Goal: Task Accomplishment & Management: Manage account settings

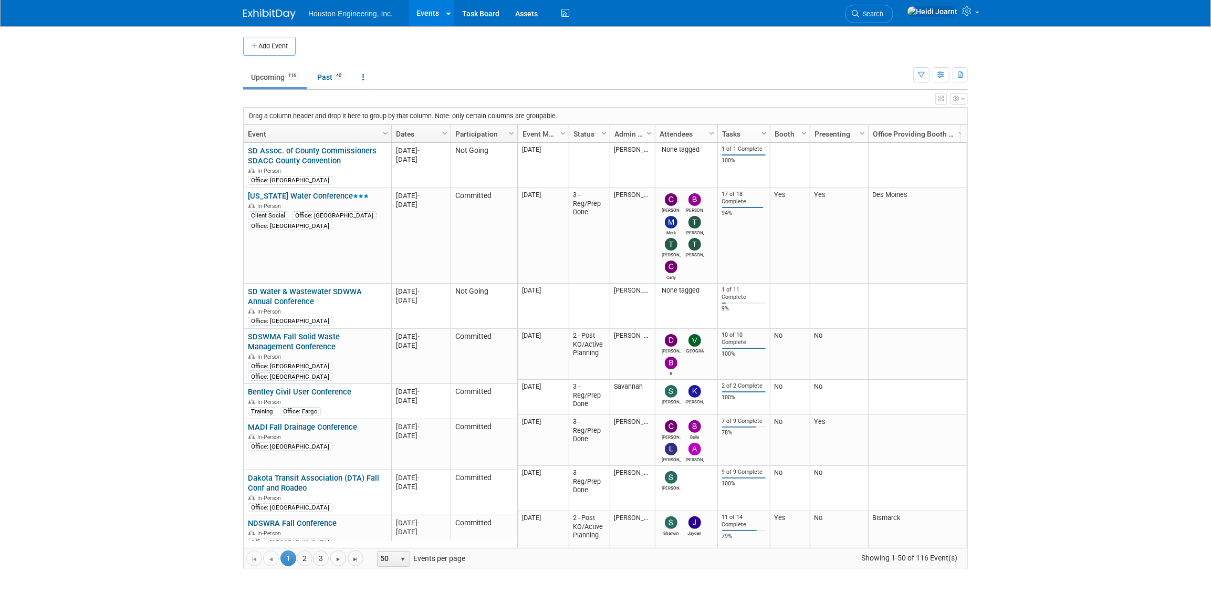
click at [765, 130] on span "Column Settings" at bounding box center [764, 133] width 8 height 8
click at [965, 15] on icon at bounding box center [968, 10] width 12 height 9
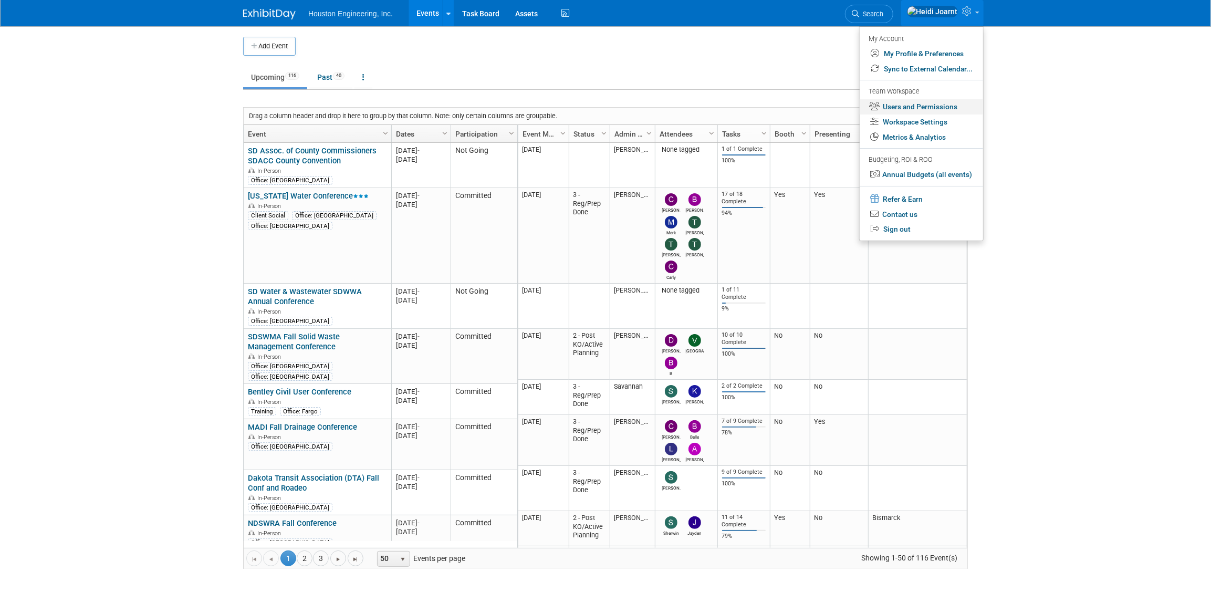
click at [924, 106] on link "Users and Permissions" at bounding box center [921, 106] width 123 height 15
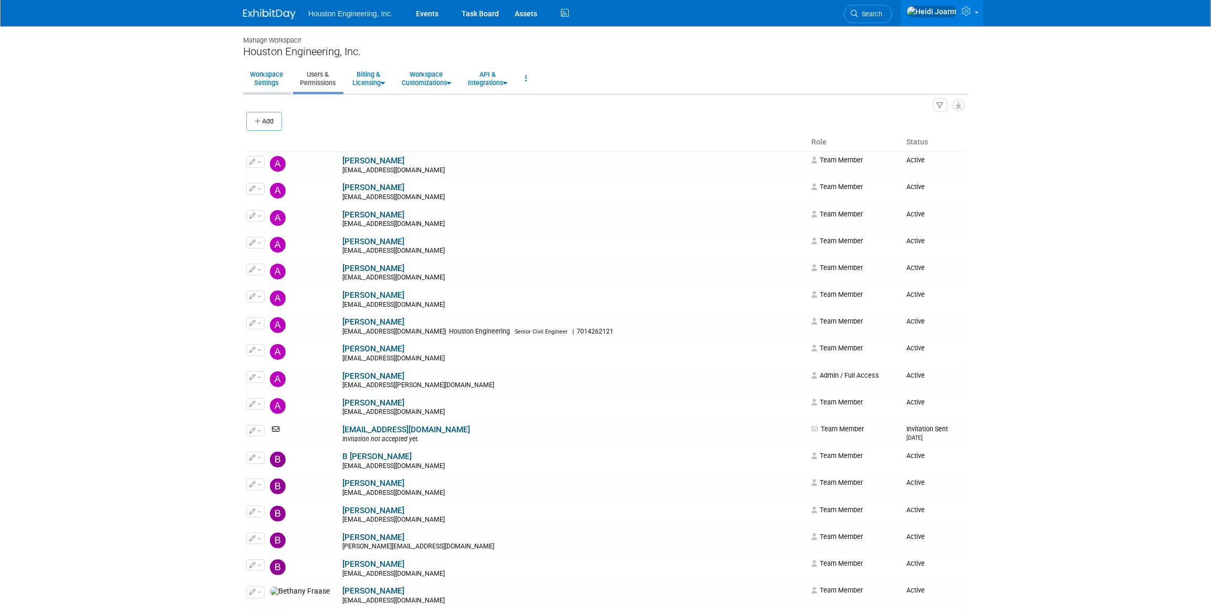
click at [273, 85] on link "Workspace Settings" at bounding box center [266, 79] width 47 height 26
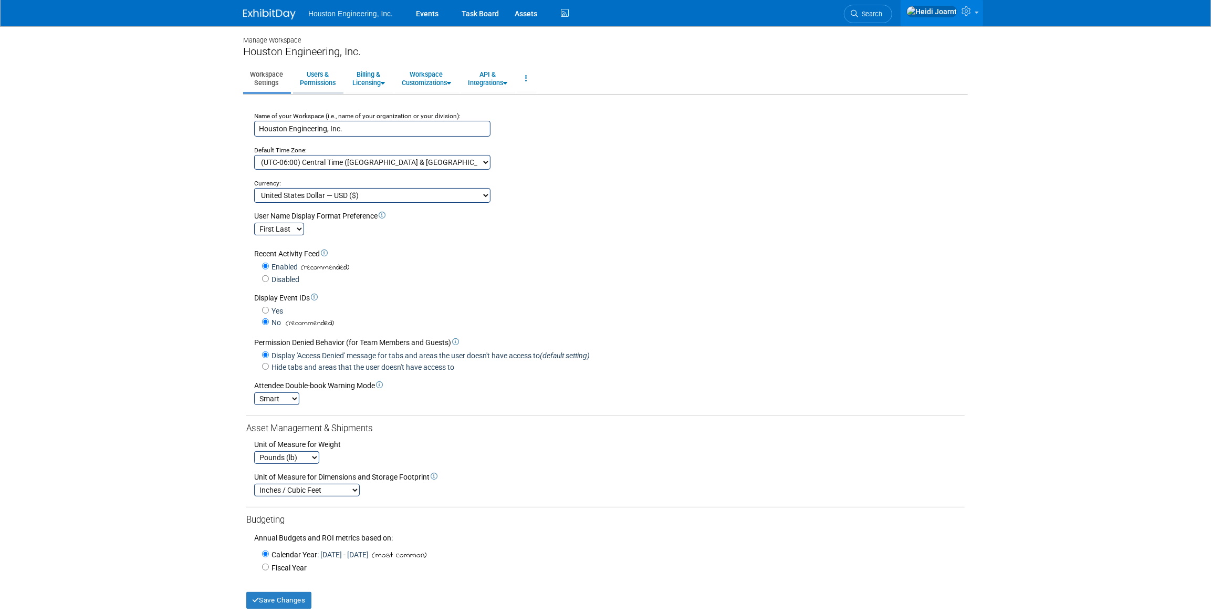
click at [317, 67] on link "Users & Permissions" at bounding box center [317, 79] width 49 height 26
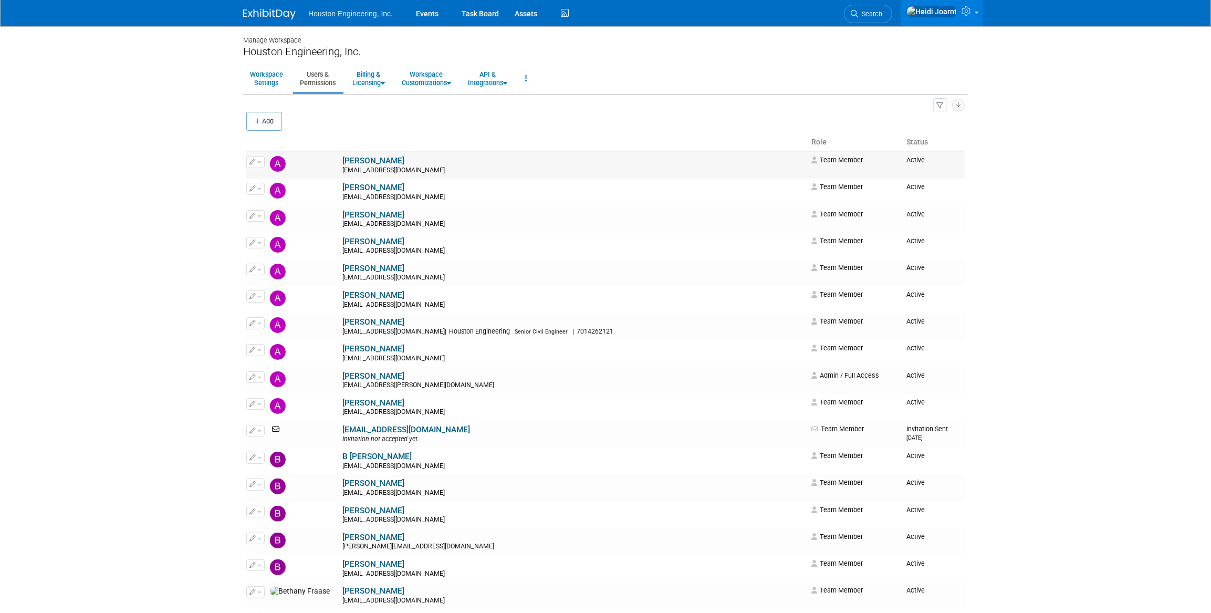
click at [342, 162] on link "Aaron Carrell" at bounding box center [373, 160] width 62 height 9
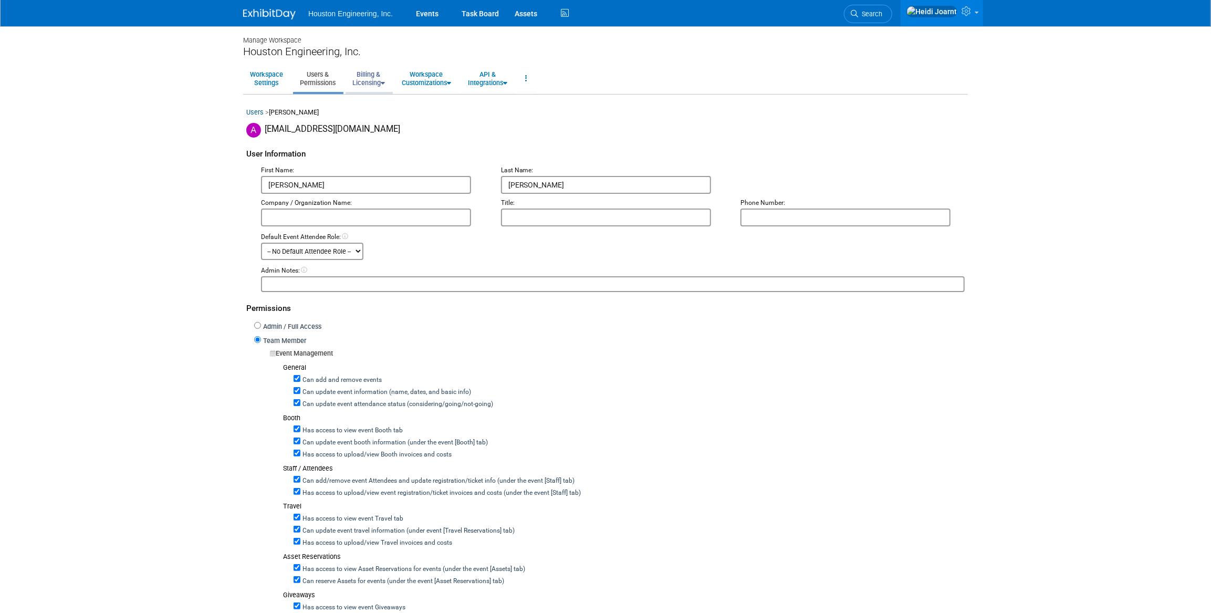
click at [374, 84] on link "Billing & Licensing" at bounding box center [369, 79] width 46 height 26
click at [418, 79] on link "Workspace Customizations" at bounding box center [426, 79] width 63 height 26
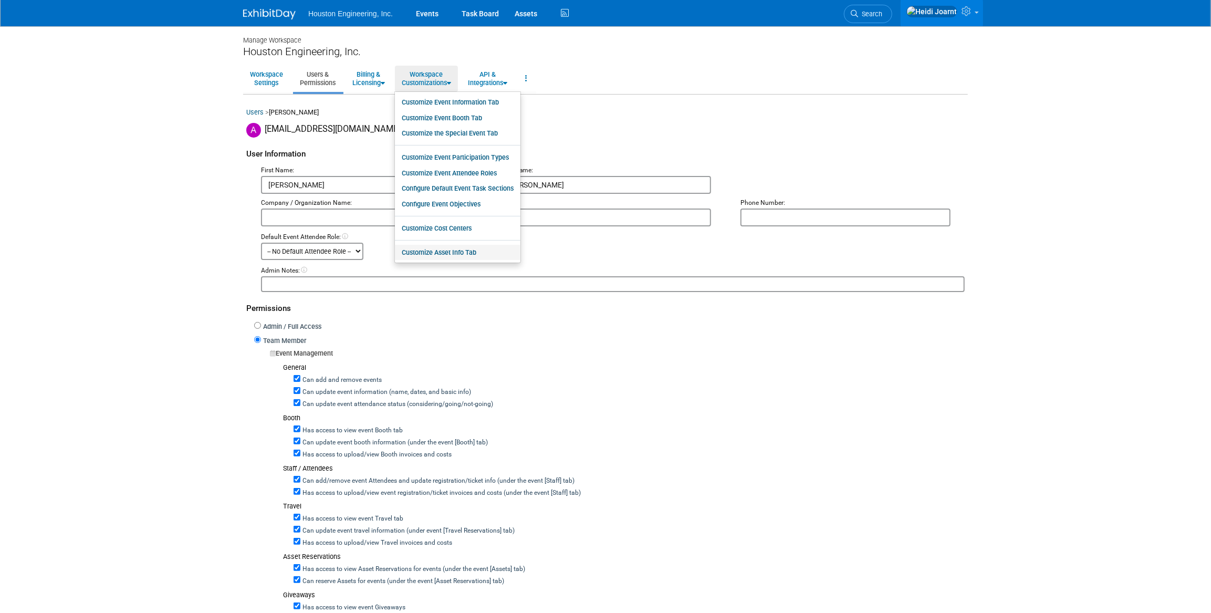
click at [447, 255] on link "Customize Asset Info Tab" at bounding box center [458, 253] width 126 height 16
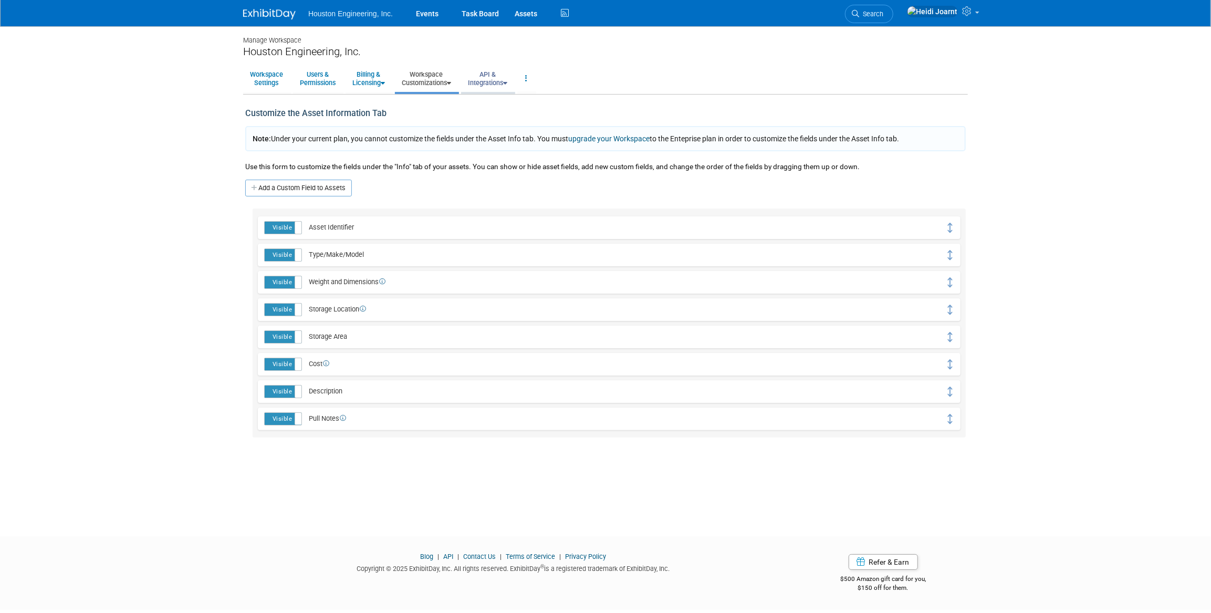
click at [487, 85] on link "API & Integrations" at bounding box center [487, 79] width 53 height 26
click at [492, 102] on link "API Access" at bounding box center [502, 103] width 83 height 16
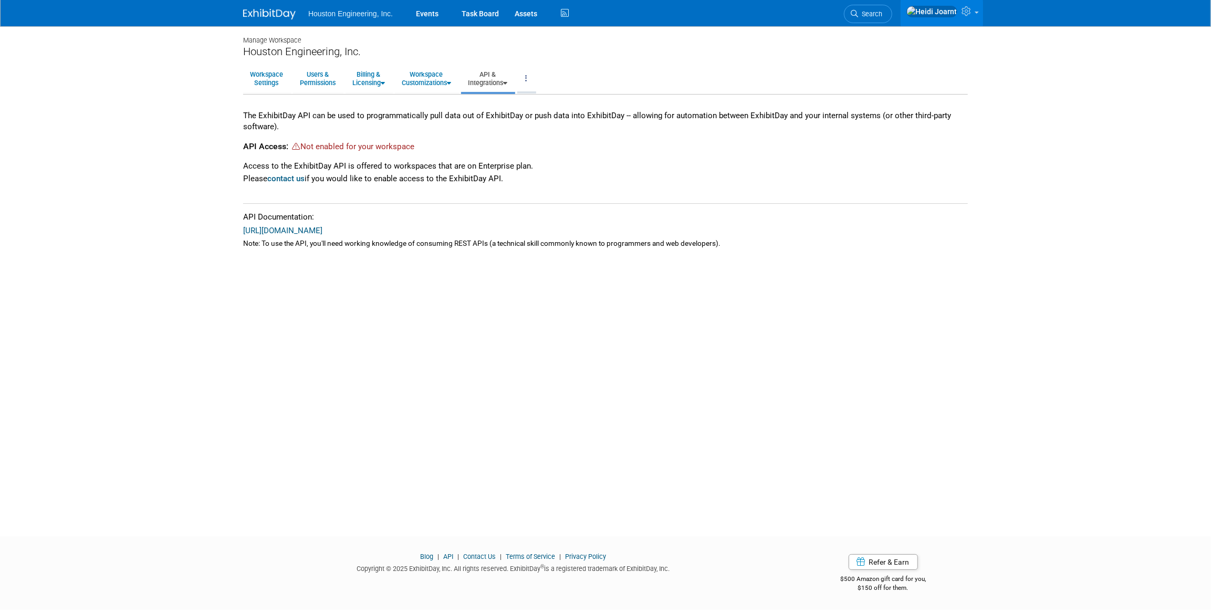
click at [535, 79] on link at bounding box center [526, 79] width 18 height 26
click at [425, 14] on link "Events" at bounding box center [427, 13] width 38 height 26
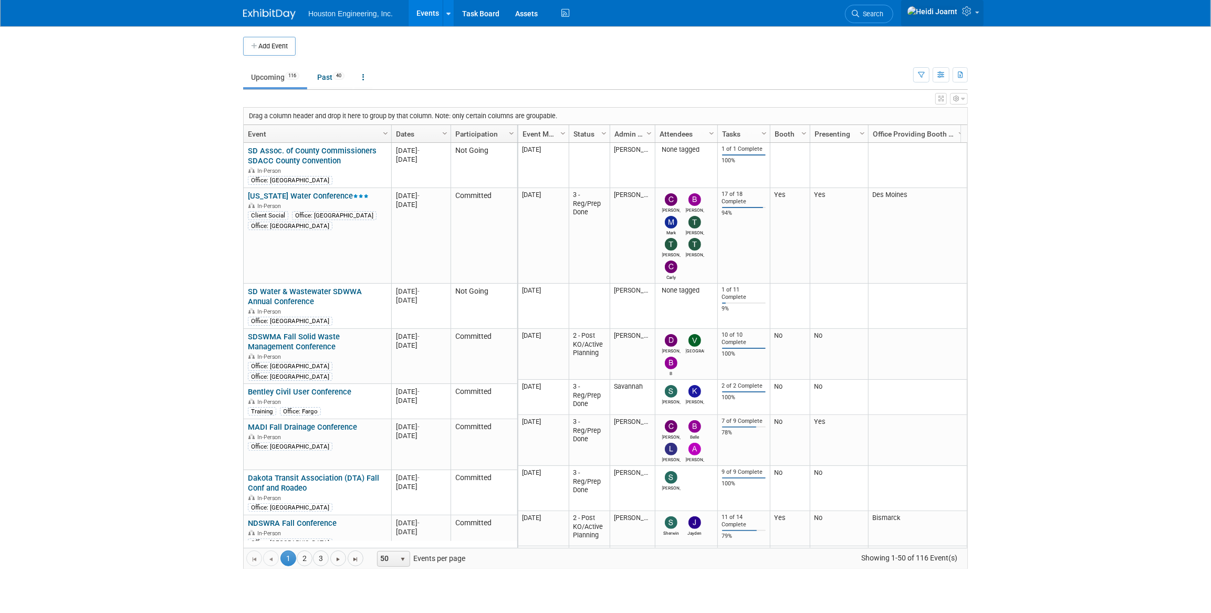
click at [974, 15] on icon at bounding box center [968, 10] width 12 height 9
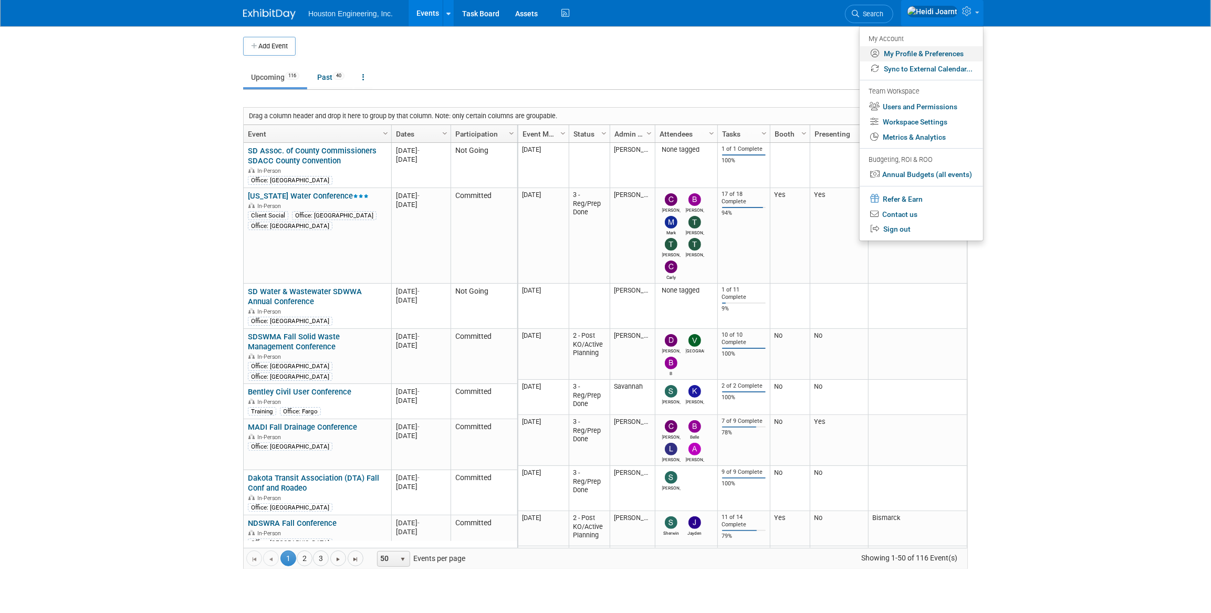
click at [928, 59] on link "My Profile & Preferences" at bounding box center [921, 53] width 123 height 15
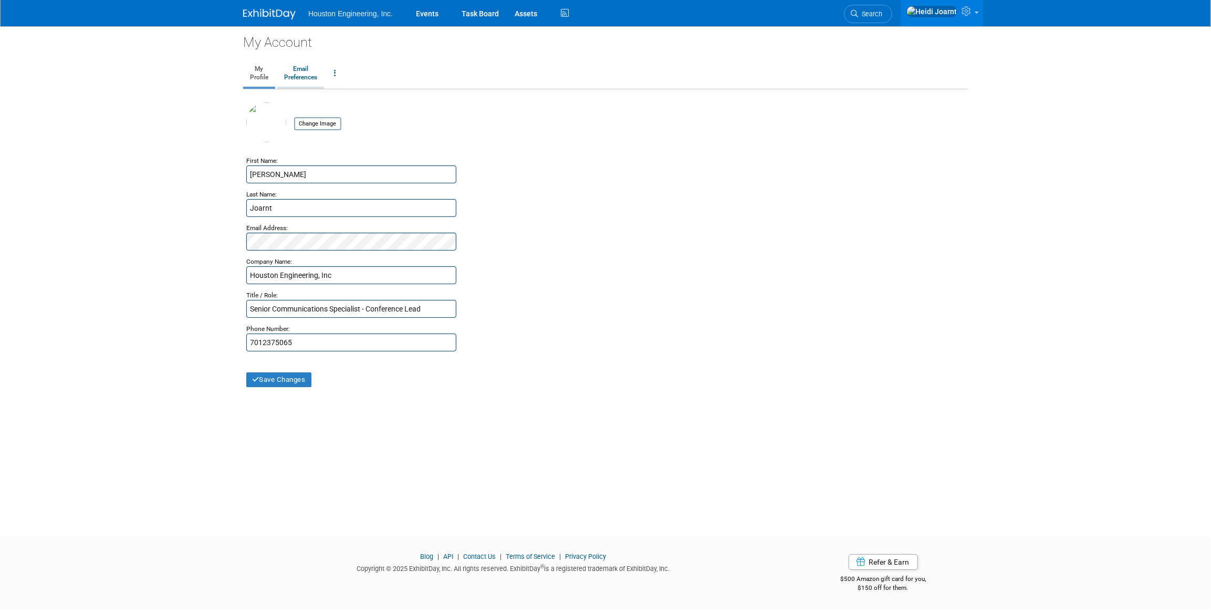
click at [307, 75] on link "Email Preferences" at bounding box center [300, 73] width 47 height 26
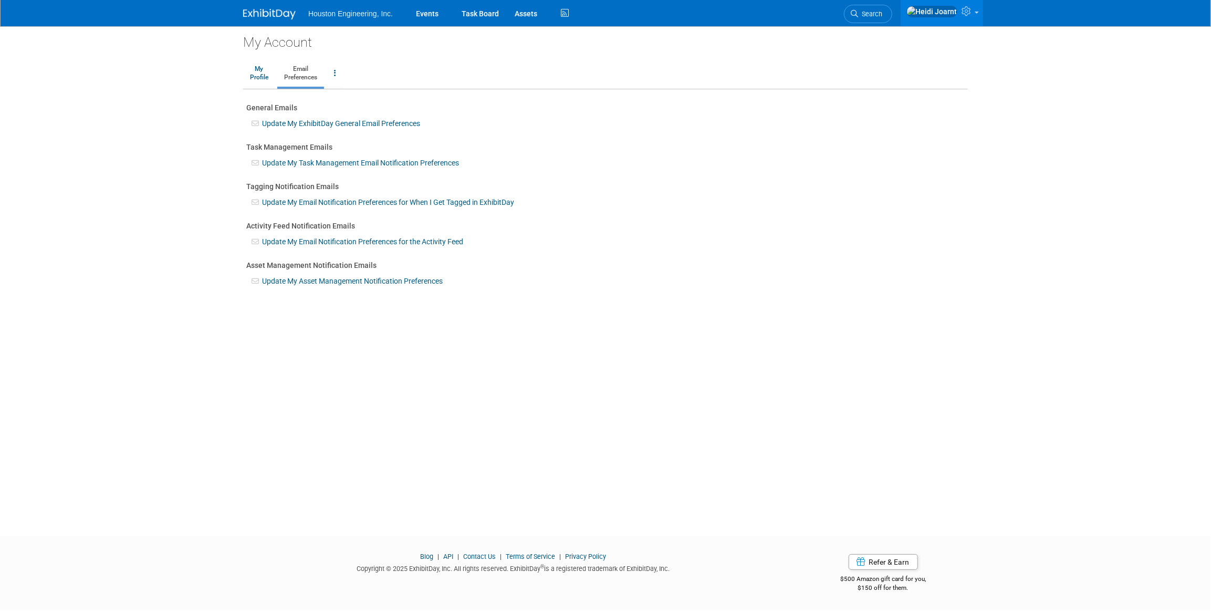
click at [292, 161] on link "Update My Task Management Email Notification Preferences" at bounding box center [360, 163] width 197 height 8
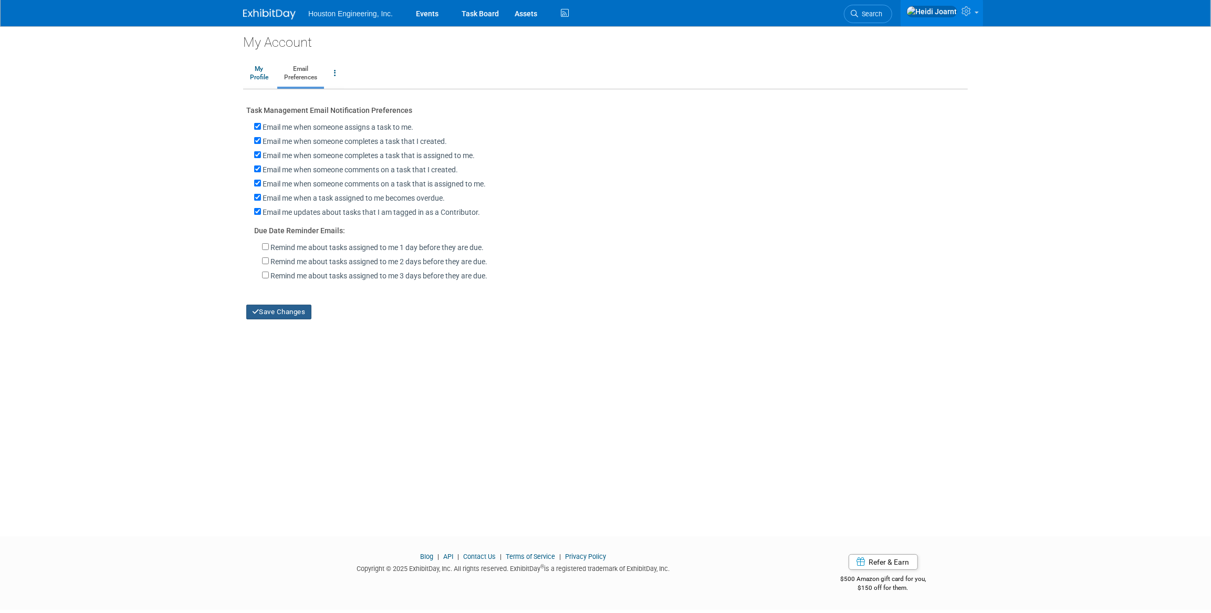
click at [293, 317] on button "Save Changes" at bounding box center [278, 312] width 65 height 15
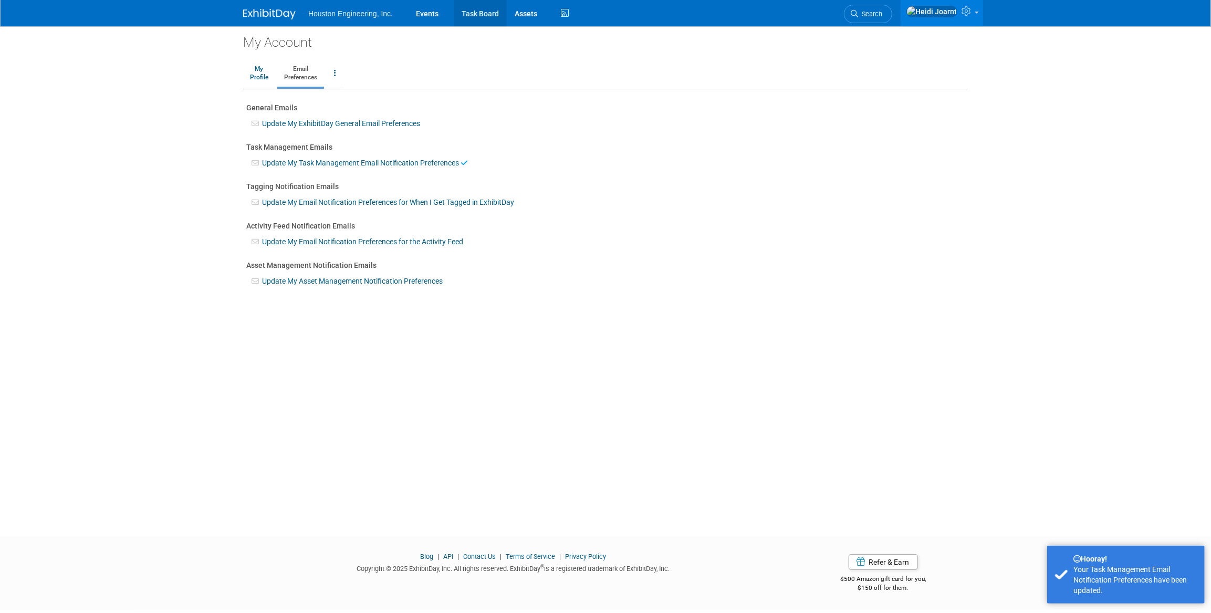
click at [482, 15] on link "Task Board" at bounding box center [480, 13] width 53 height 26
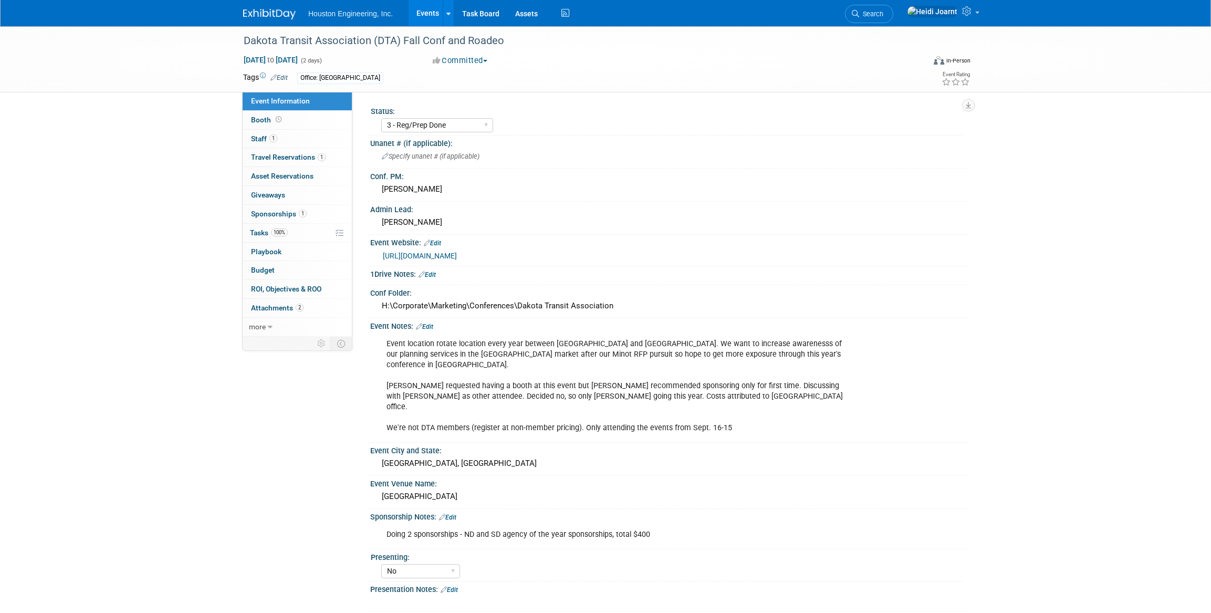
select select "3 - Reg/Prep Done"
select select "No"
select select "Transportation"
click at [432, 326] on link "Edit" at bounding box center [424, 326] width 17 height 7
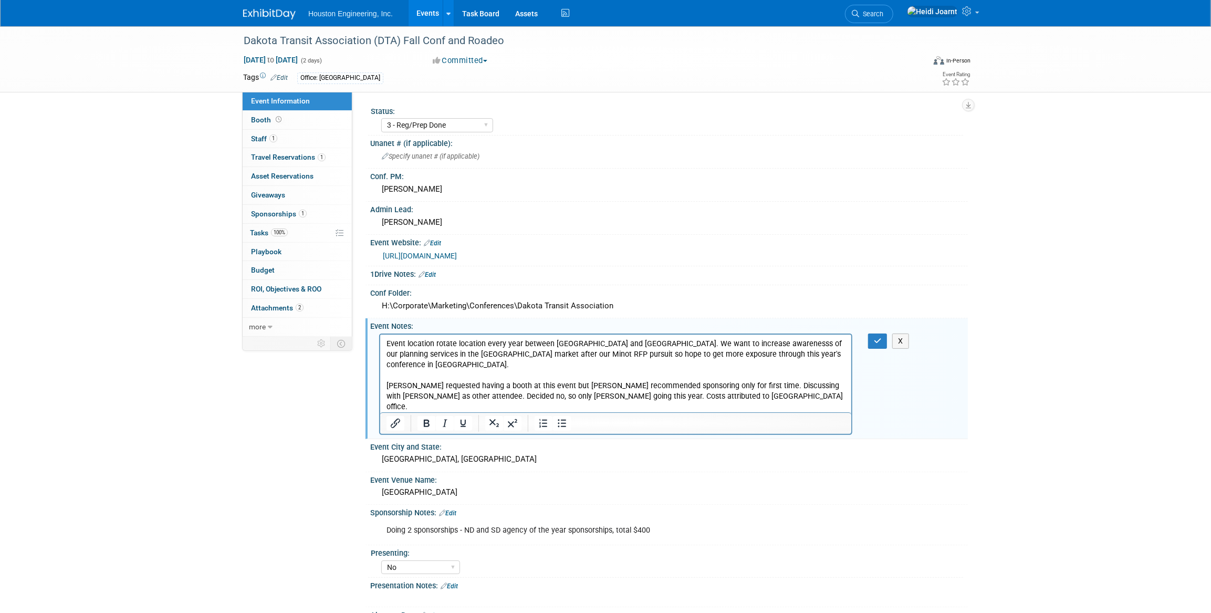
click at [742, 411] on p "Event location rotate location every year between ND and SD. We want to increas…" at bounding box center [615, 385] width 459 height 95
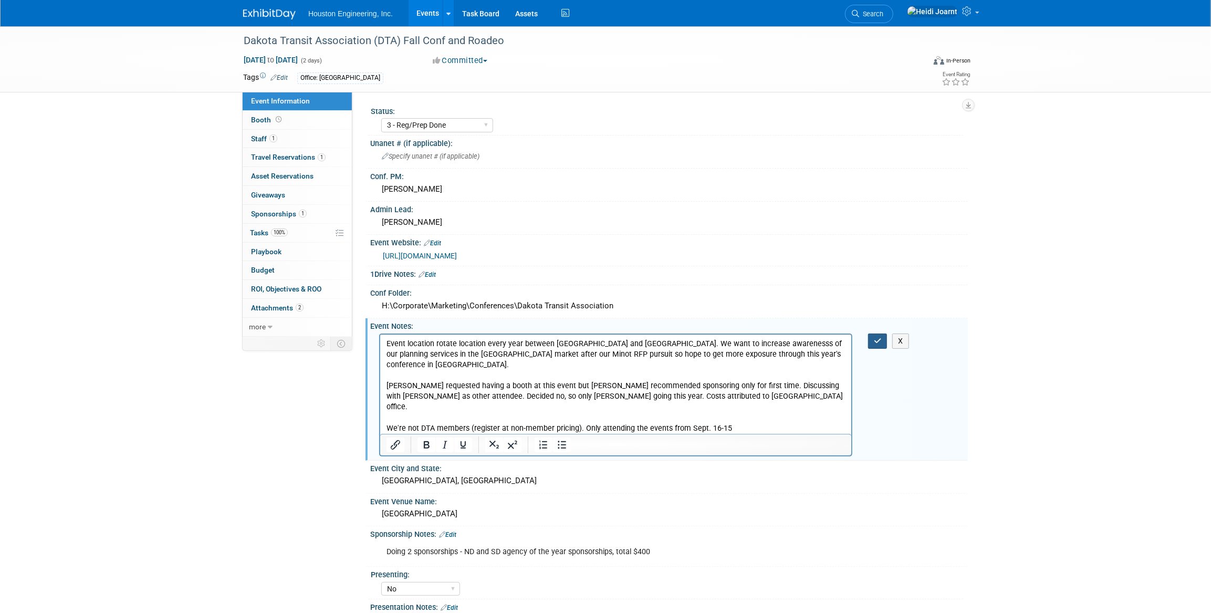
click at [875, 341] on icon "button" at bounding box center [878, 340] width 8 height 7
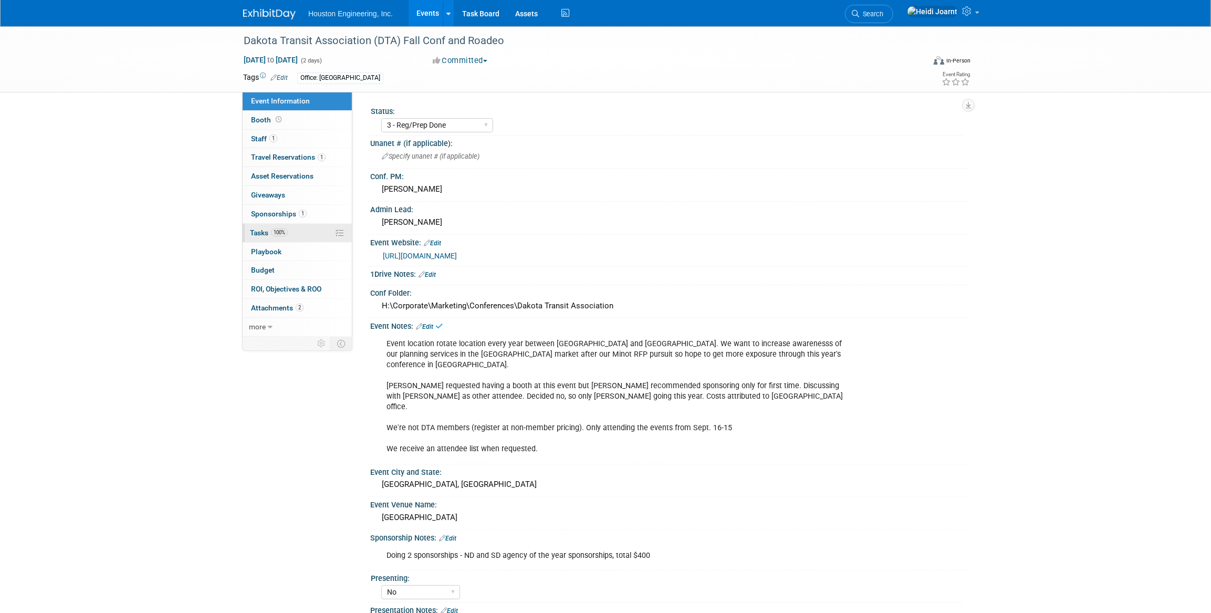
click at [289, 233] on link "100% Tasks 100%" at bounding box center [297, 233] width 109 height 18
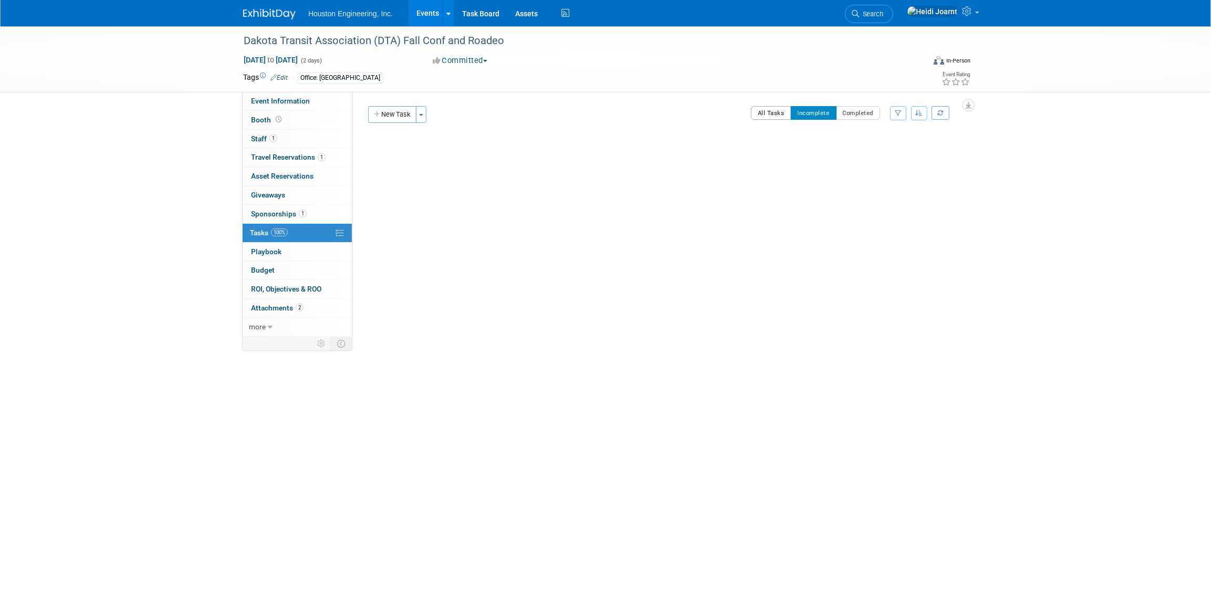
click at [776, 114] on button "All Tasks" at bounding box center [771, 113] width 40 height 14
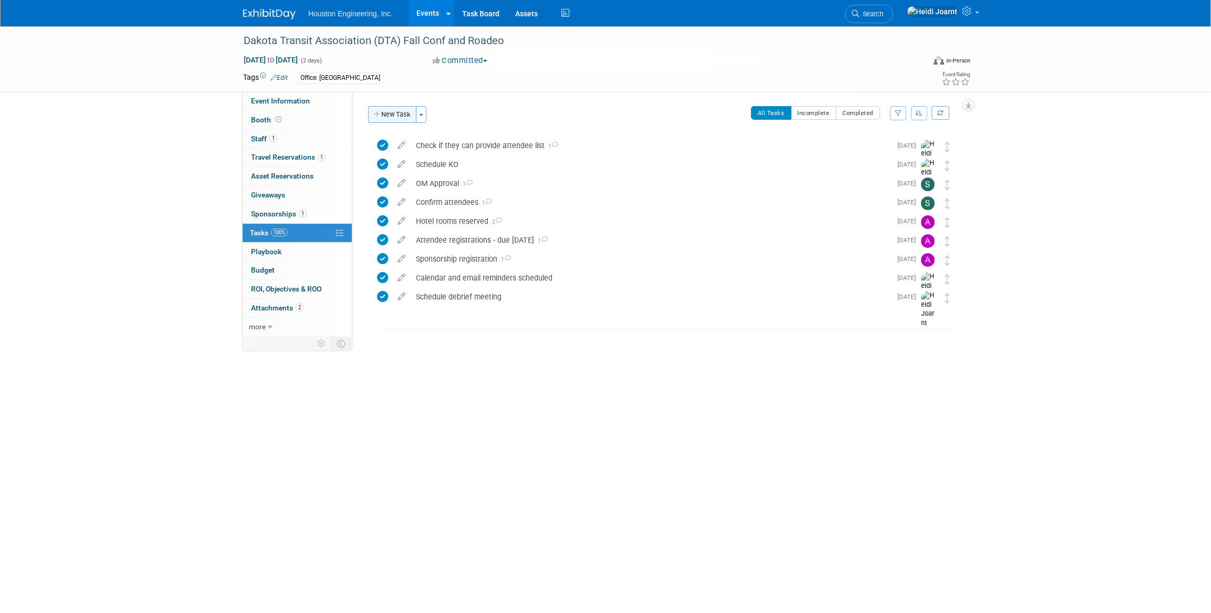
click at [404, 115] on button "New Task" at bounding box center [392, 114] width 48 height 17
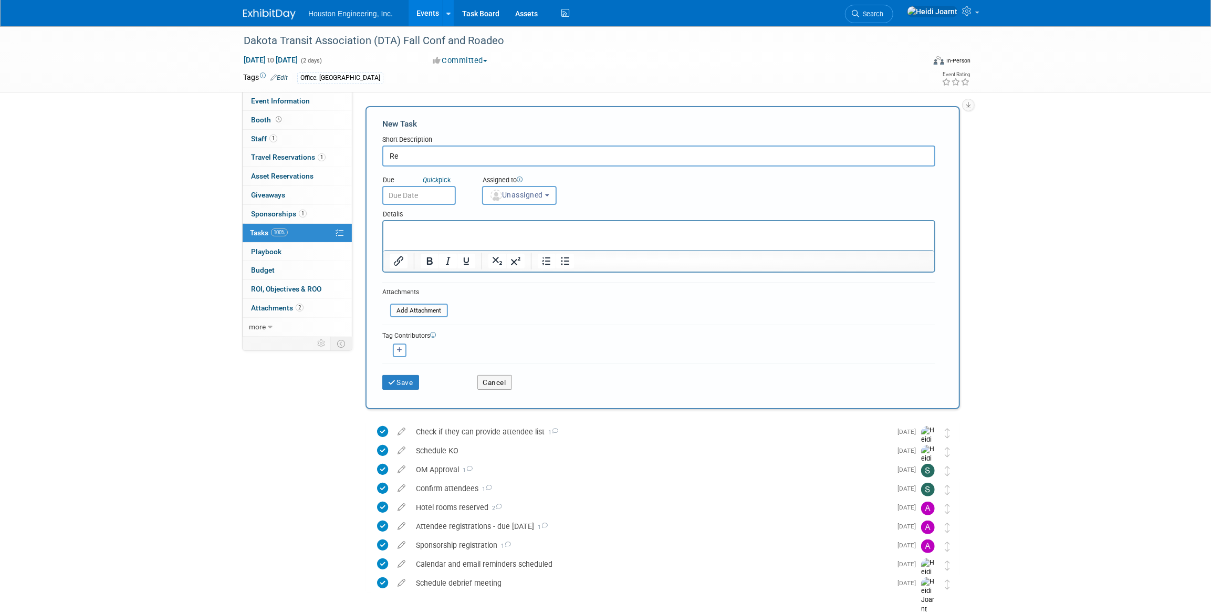
type input "R"
type input "Create placeholder for next year"
click at [546, 200] on button "Unassigned" at bounding box center [519, 195] width 75 height 19
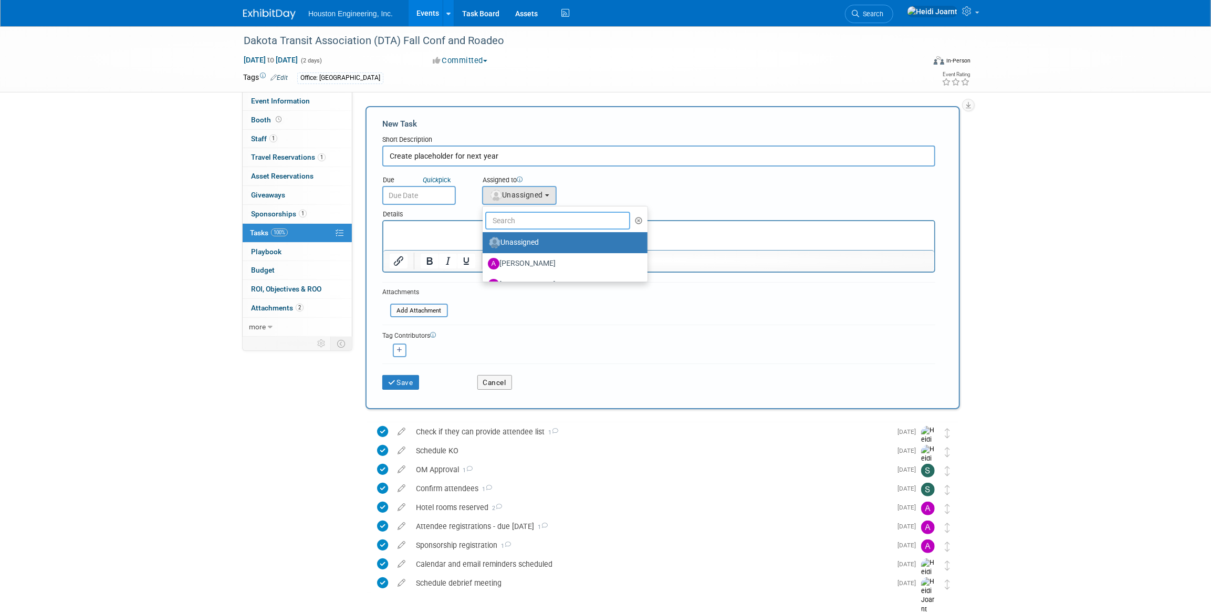
click at [536, 221] on input "text" at bounding box center [557, 221] width 145 height 18
type input "heidi"
click at [556, 243] on span "(me)" at bounding box center [562, 242] width 13 height 7
click at [484, 243] on input "Heidi Joarnt (me)" at bounding box center [480, 241] width 7 height 7
select select "6d2580fd-cc23-403a-9f47-834f17e7f51f"
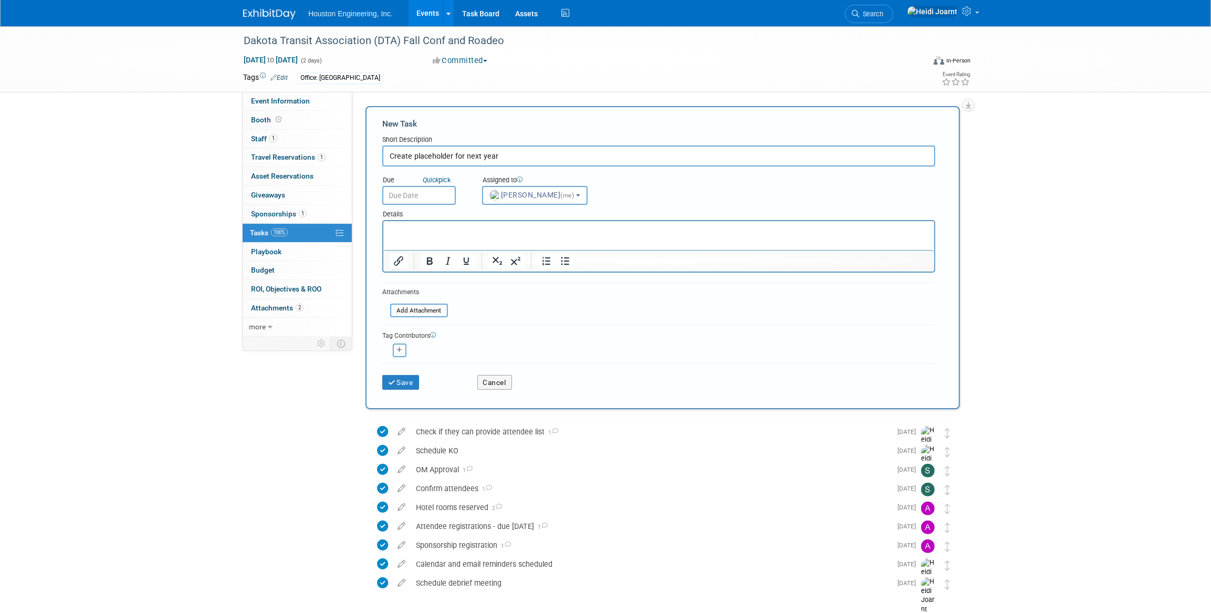
click at [415, 196] on input "text" at bounding box center [419, 195] width 74 height 19
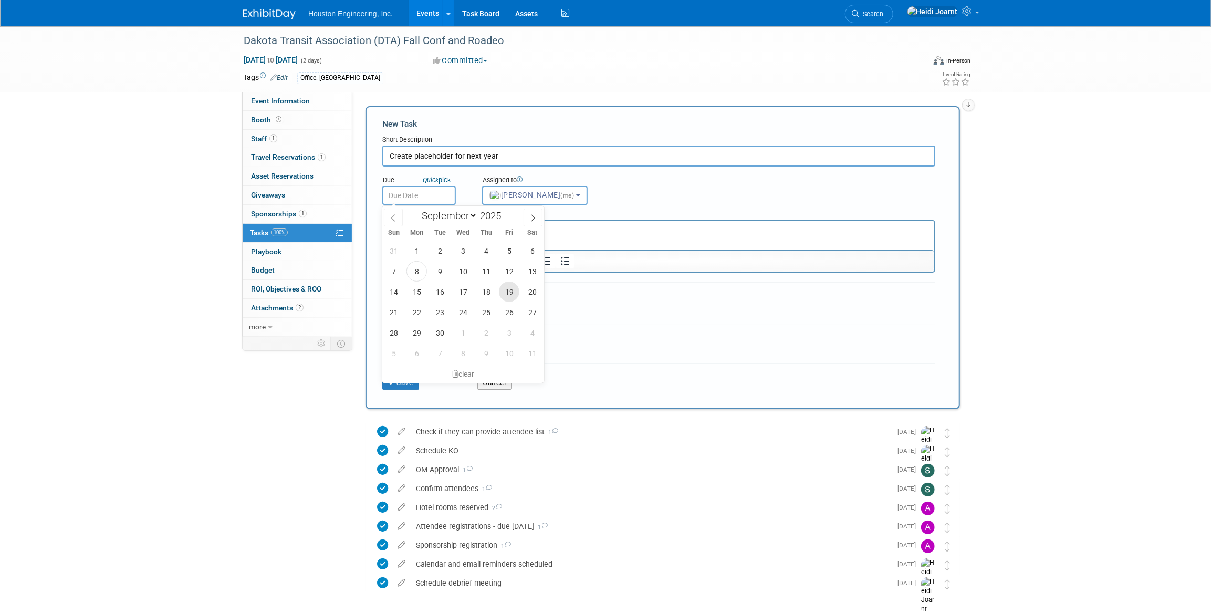
click at [506, 295] on span "19" at bounding box center [509, 291] width 20 height 20
type input "Sep 19, 2025"
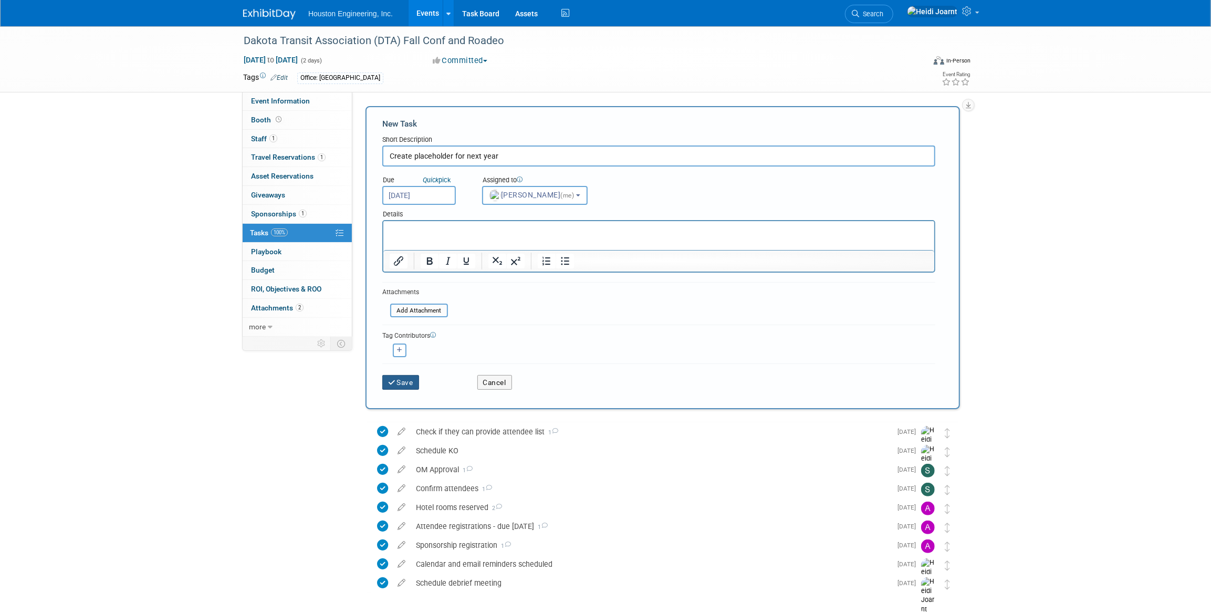
click at [410, 385] on button "Save" at bounding box center [400, 382] width 37 height 15
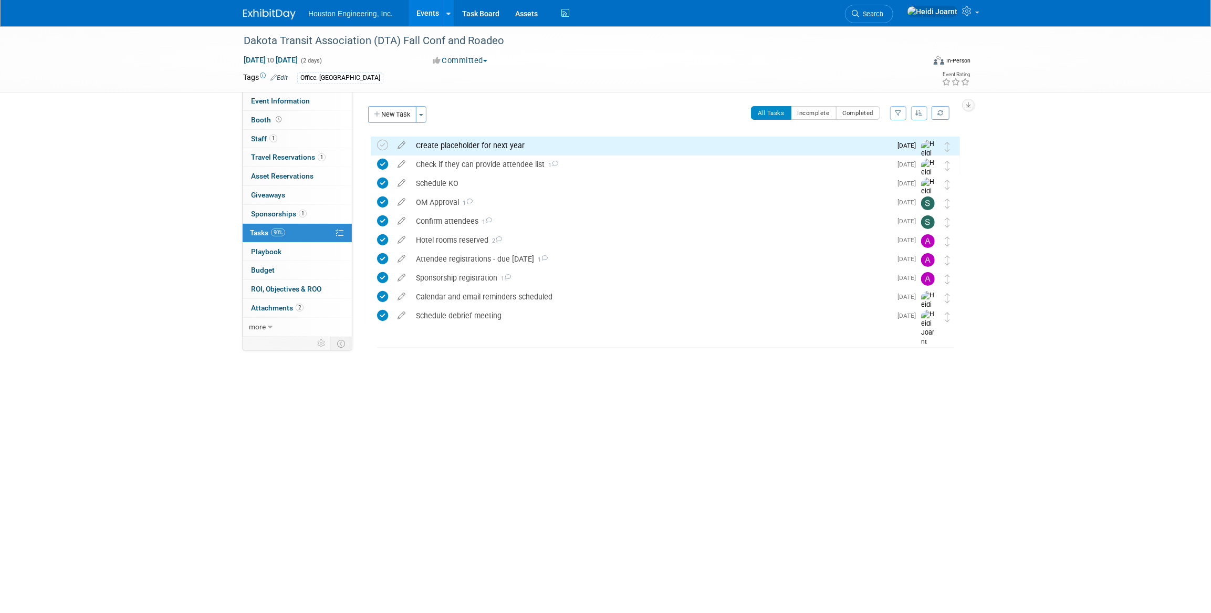
click at [433, 12] on link "Events" at bounding box center [428, 13] width 38 height 26
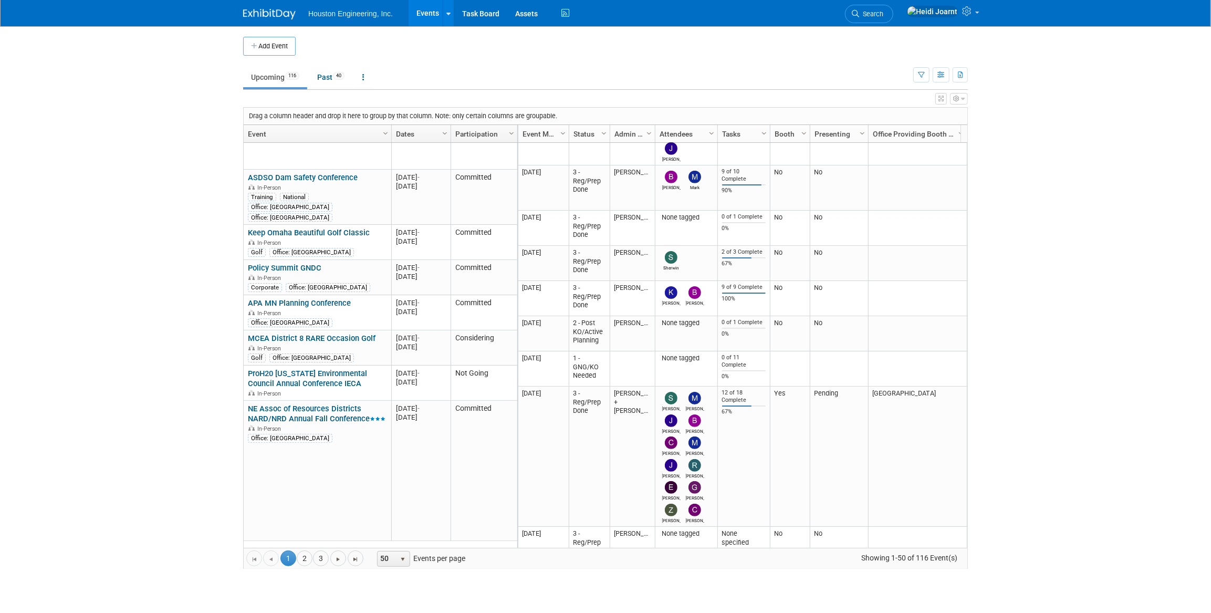
scroll to position [687, 0]
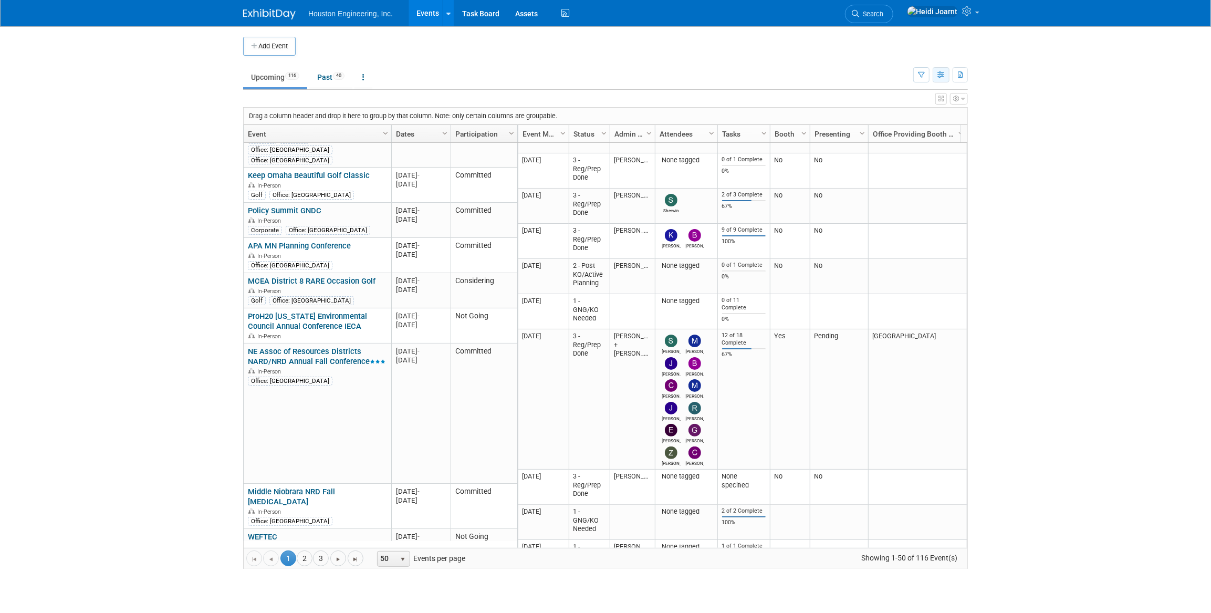
click at [940, 75] on icon "button" at bounding box center [941, 75] width 8 height 7
click at [883, 142] on link "Calendar View" at bounding box center [897, 144] width 88 height 15
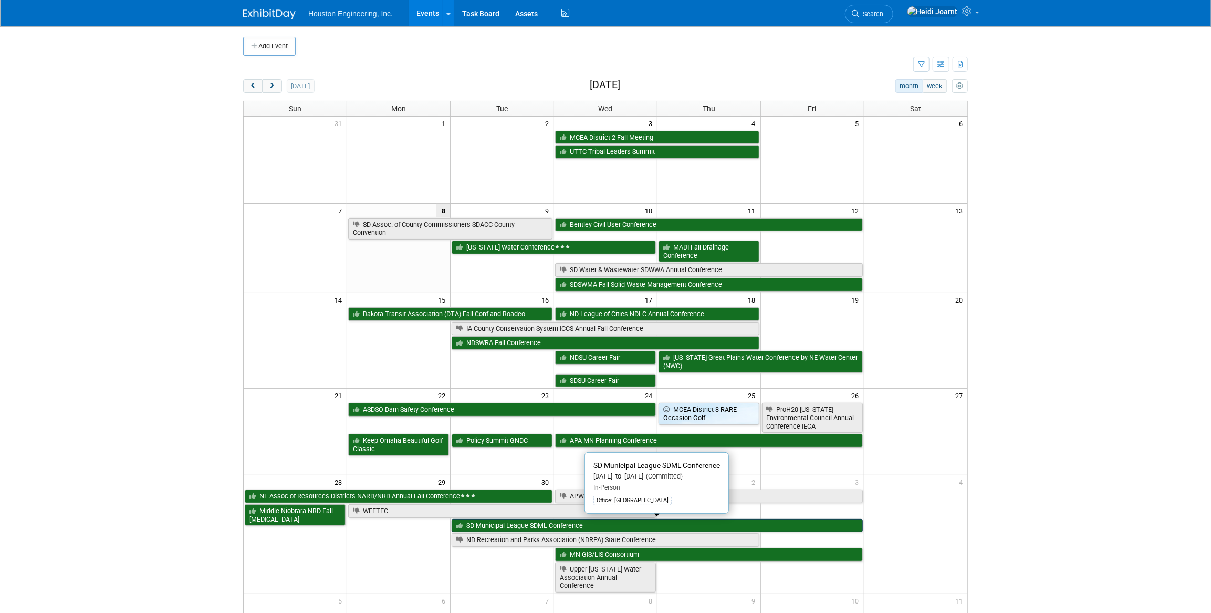
click at [499, 526] on link "SD Municipal League SDML Conference" at bounding box center [657, 526] width 411 height 14
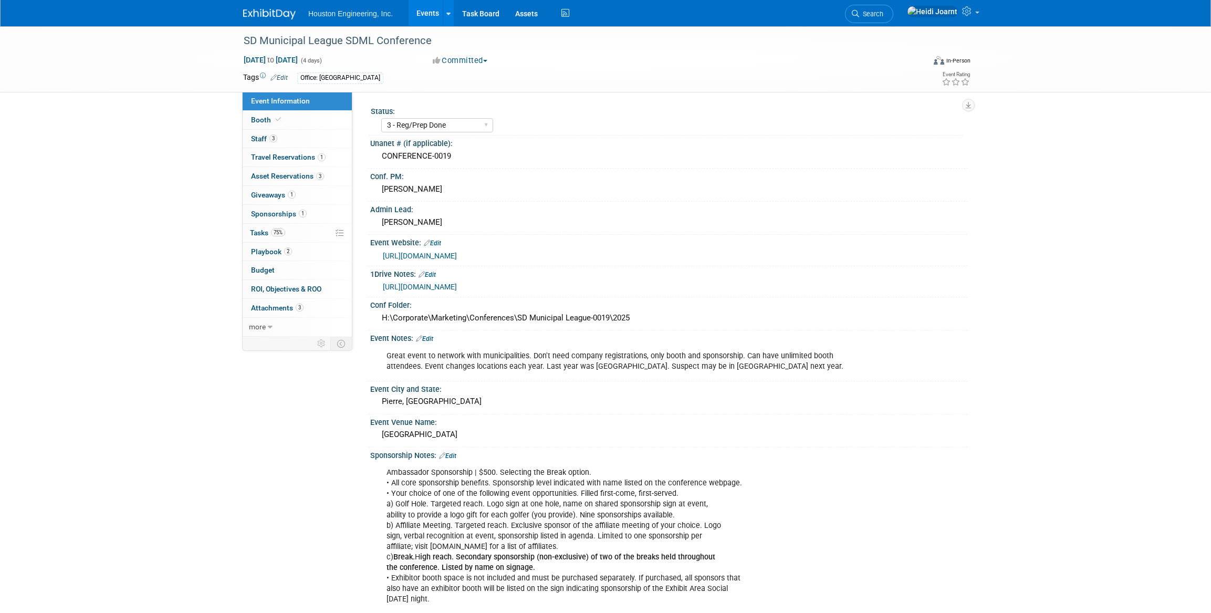
select select "3 - Reg/Prep Done"
select select "No"
select select "Mun. Infrastructure"
click at [294, 179] on span "Asset Reservations 3" at bounding box center [287, 176] width 73 height 8
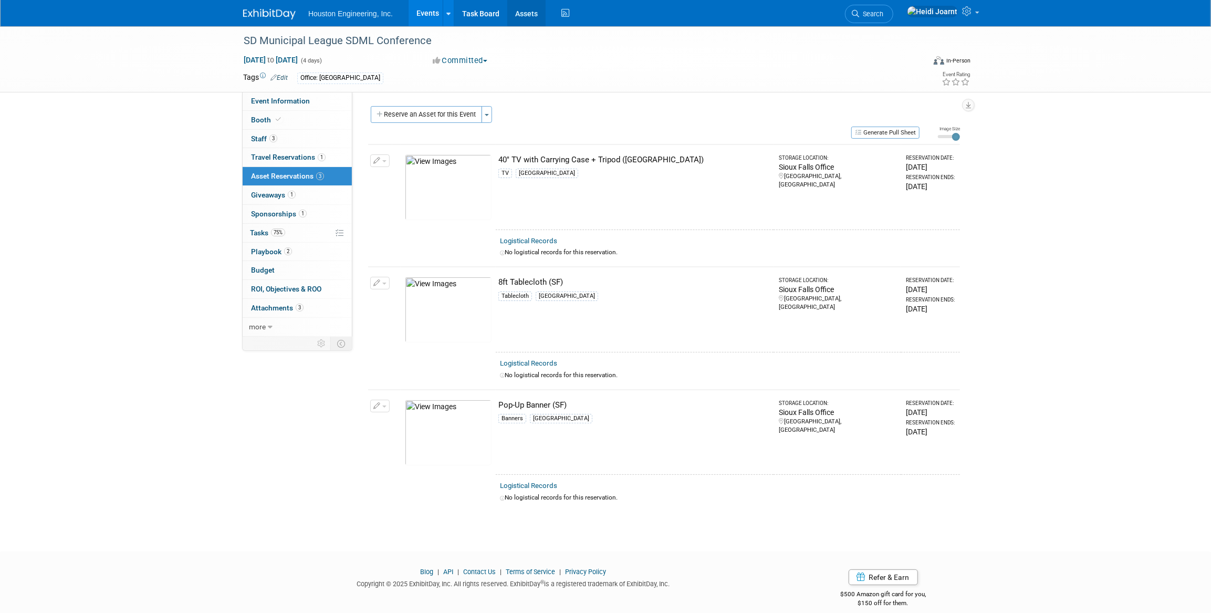
click at [525, 18] on link "Assets" at bounding box center [526, 13] width 38 height 26
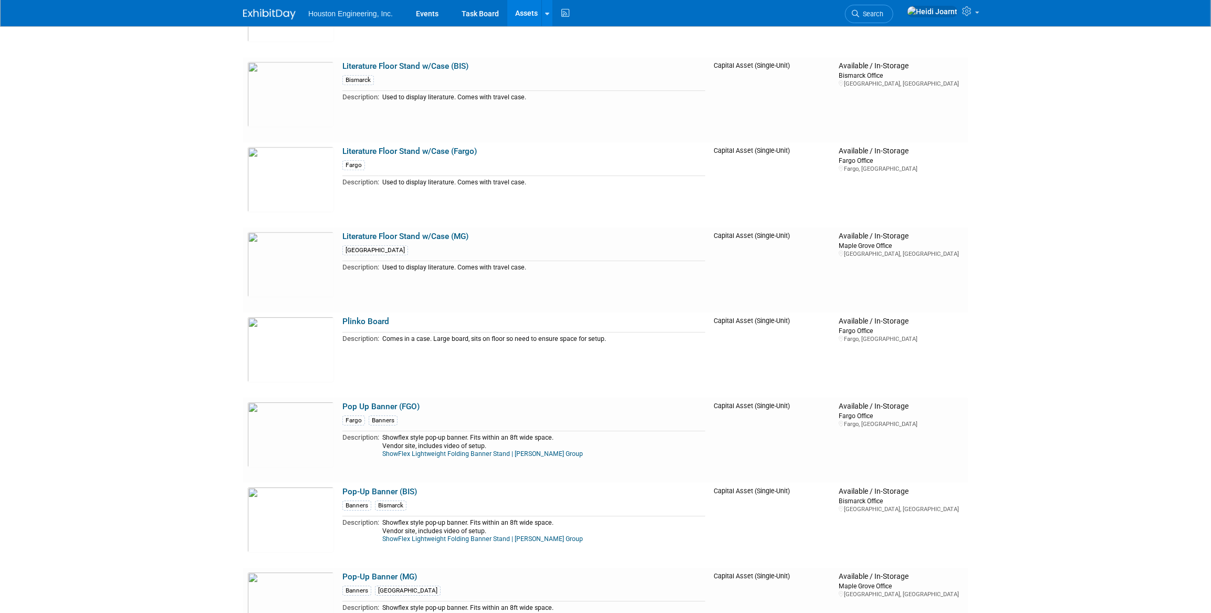
scroll to position [2864, 0]
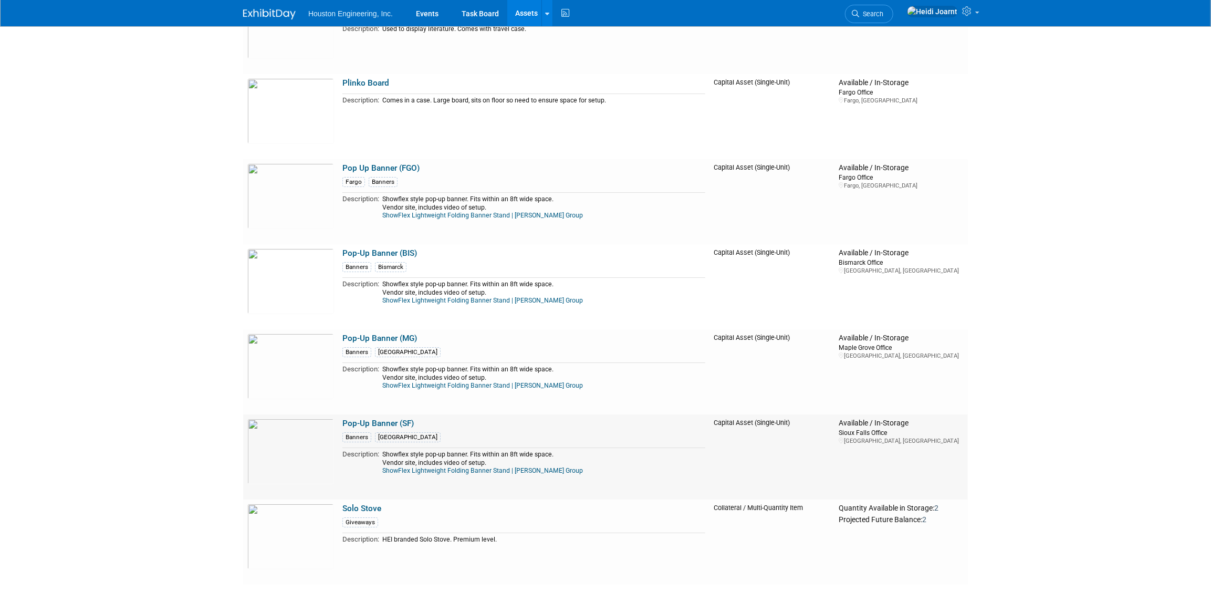
click at [383, 423] on link "Pop-Up Banner (SF)" at bounding box center [377, 423] width 71 height 9
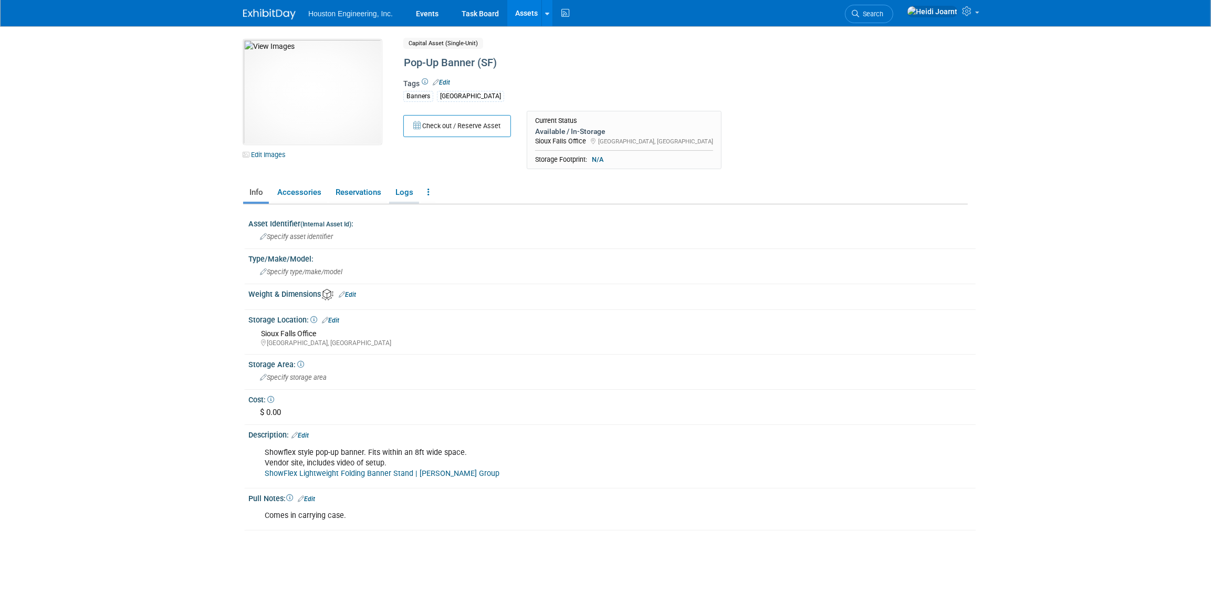
click at [406, 194] on link "Logs" at bounding box center [404, 192] width 30 height 18
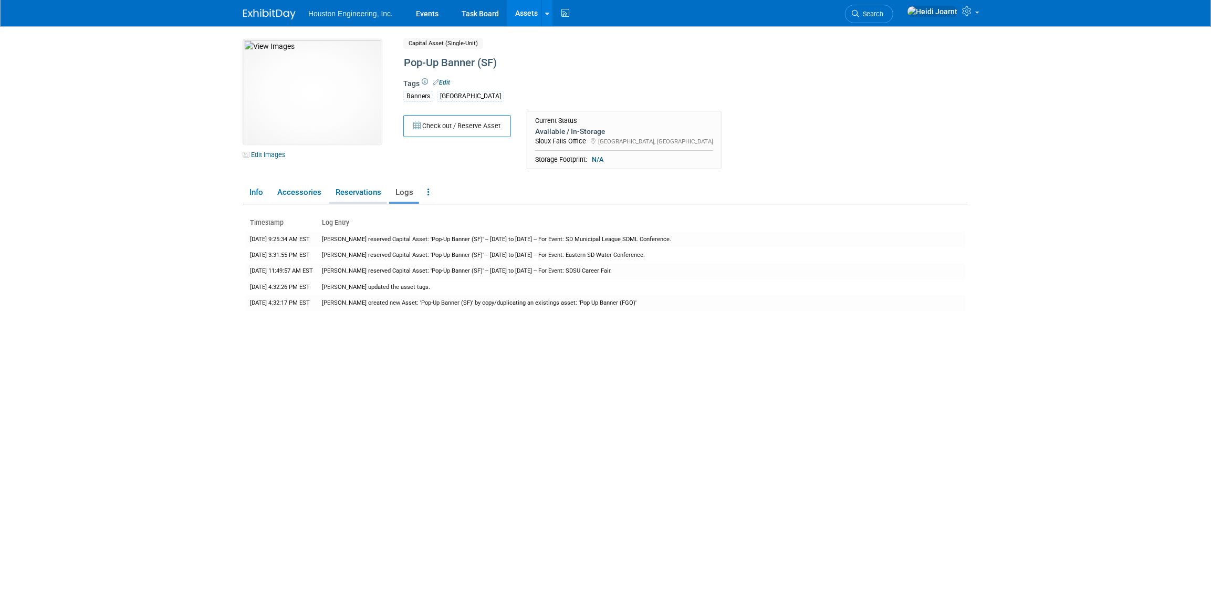
click at [336, 194] on link "Reservations" at bounding box center [358, 192] width 58 height 18
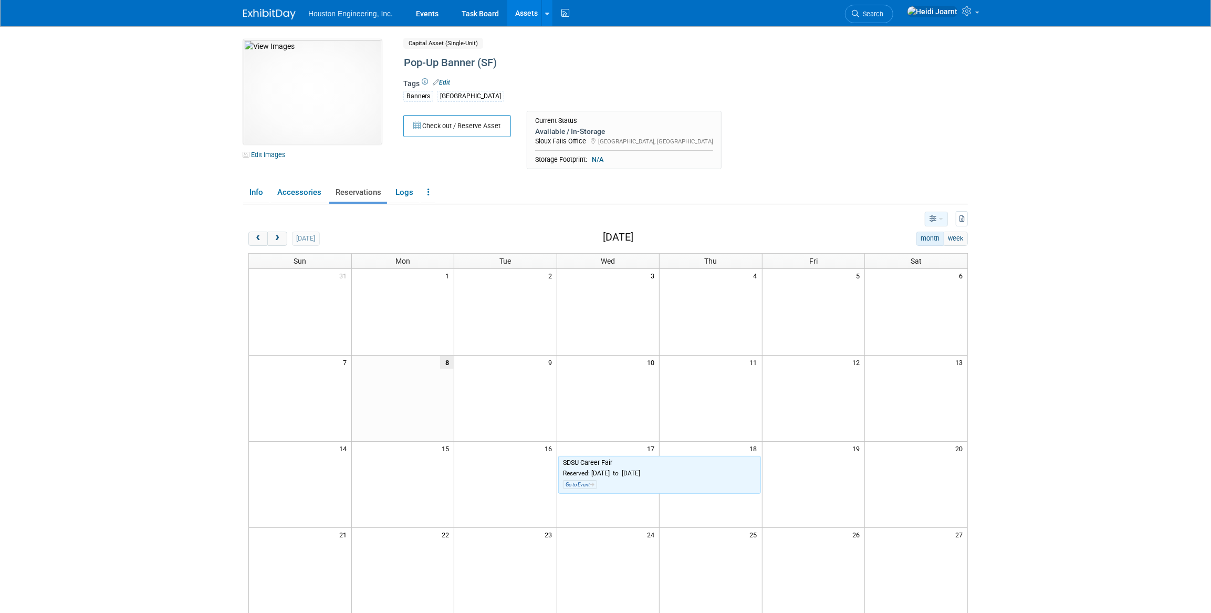
click at [937, 216] on icon "button" at bounding box center [934, 219] width 8 height 7
click at [547, 77] on div "Tags Edit Banners [GEOGRAPHIC_DATA]" at bounding box center [642, 94] width 478 height 34
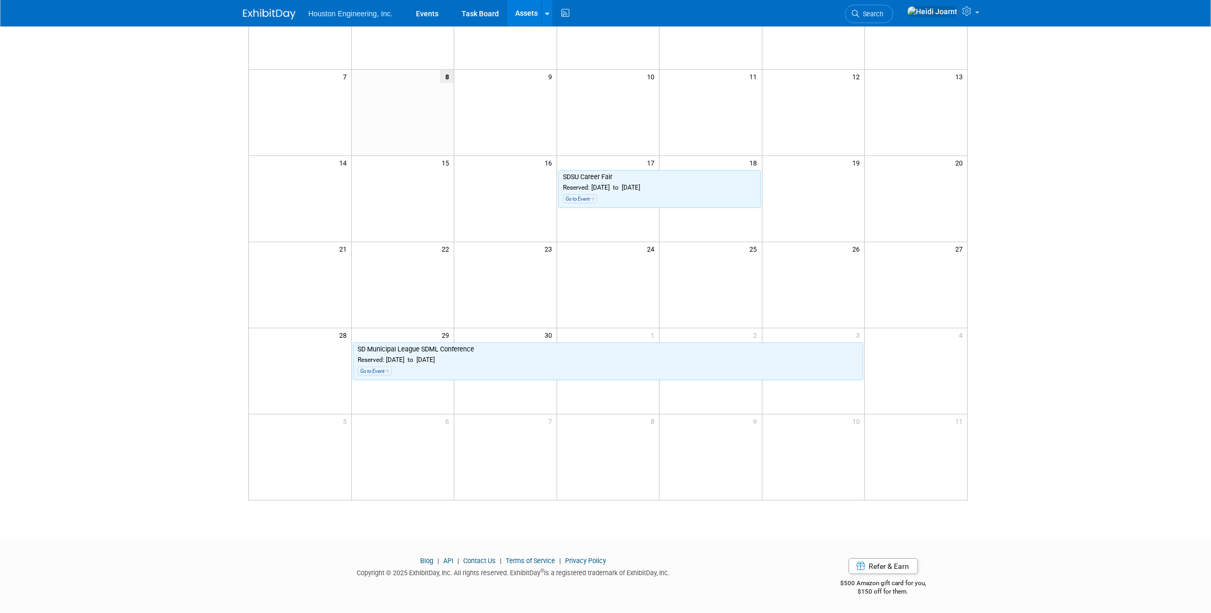
click at [1065, 221] on body "Houston Engineering, Inc. Events Task Board Assets New Asset" at bounding box center [605, 20] width 1211 height 613
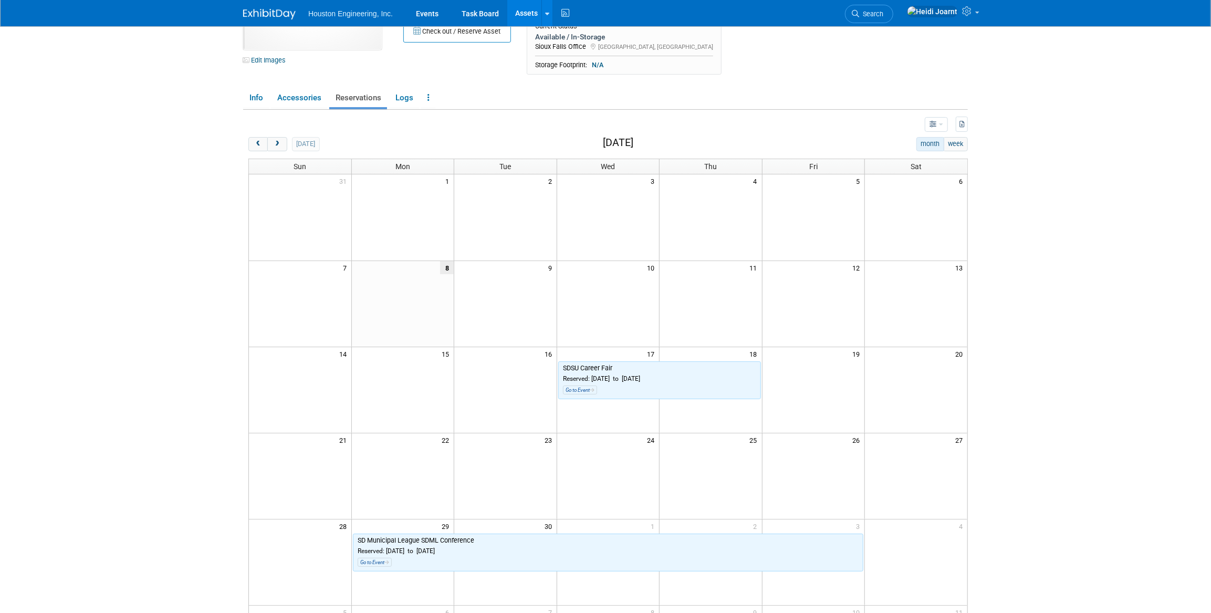
scroll to position [0, 0]
